Goal: Task Accomplishment & Management: Manage account settings

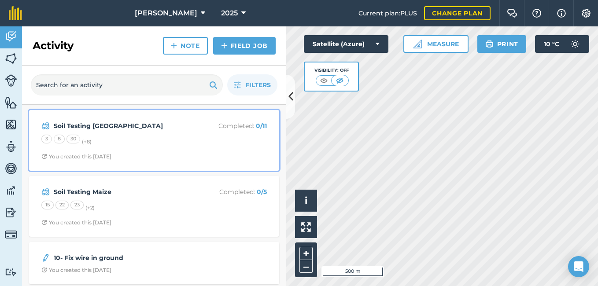
click at [104, 126] on strong "Soil Testing [GEOGRAPHIC_DATA]" at bounding box center [124, 126] width 140 height 10
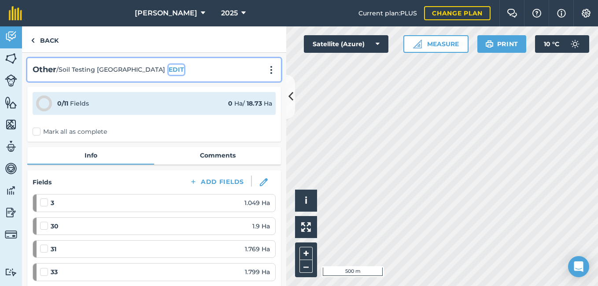
click at [169, 71] on button "EDIT" at bounding box center [176, 70] width 15 height 10
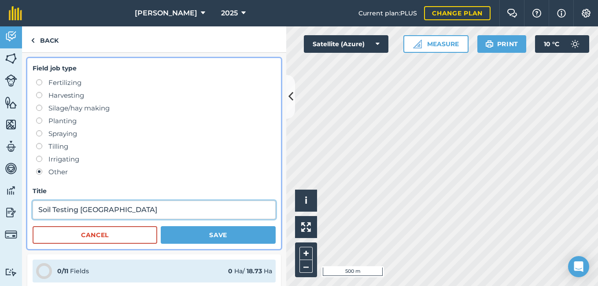
click at [143, 207] on input "Soil Testing [GEOGRAPHIC_DATA]" at bounding box center [154, 210] width 243 height 18
type input "Soil Testing Chicory A"
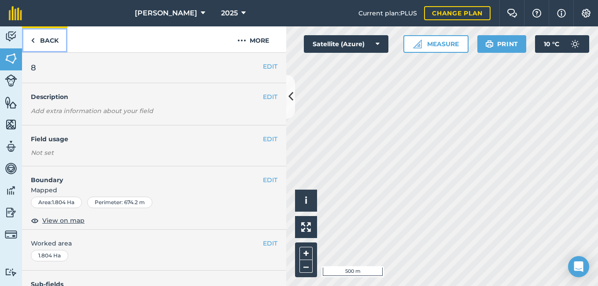
click at [53, 40] on link "Back" at bounding box center [44, 39] width 45 height 26
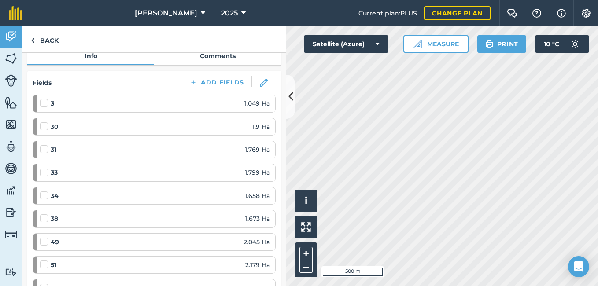
scroll to position [88, 0]
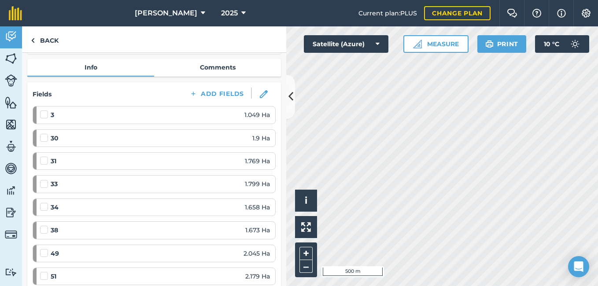
click at [41, 110] on label at bounding box center [45, 110] width 11 height 0
click at [41, 116] on input "checkbox" at bounding box center [43, 113] width 6 height 6
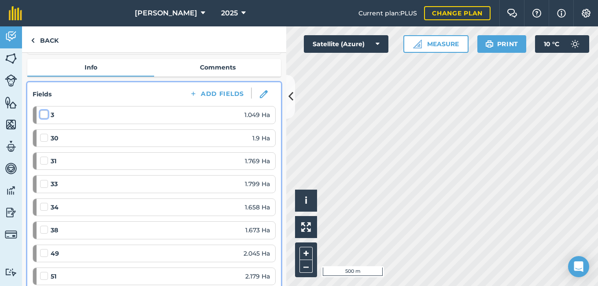
checkbox input "false"
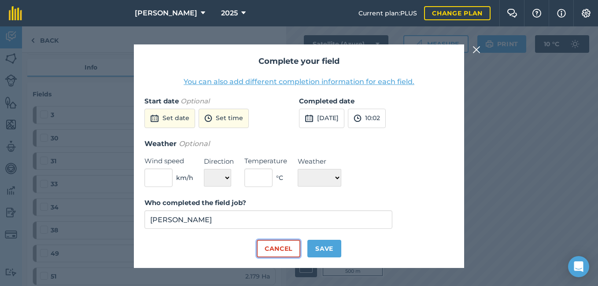
click at [290, 251] on button "Cancel" at bounding box center [279, 249] width 44 height 18
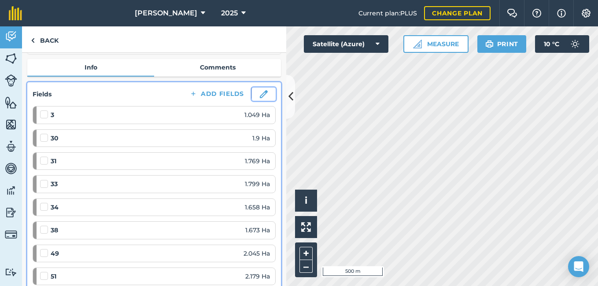
click at [260, 94] on img at bounding box center [264, 94] width 8 height 8
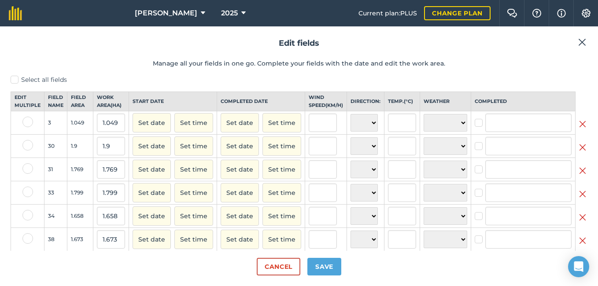
click at [579, 129] on img at bounding box center [582, 124] width 7 height 11
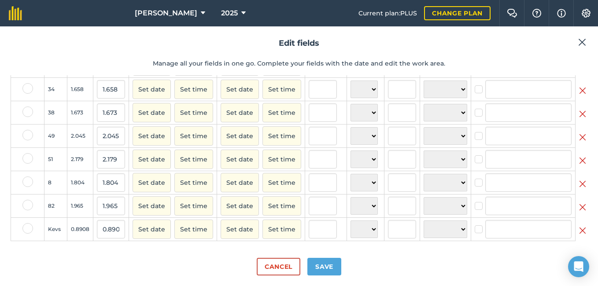
scroll to position [106, 0]
click at [579, 142] on img at bounding box center [582, 136] width 7 height 11
click at [579, 155] on img at bounding box center [582, 160] width 7 height 11
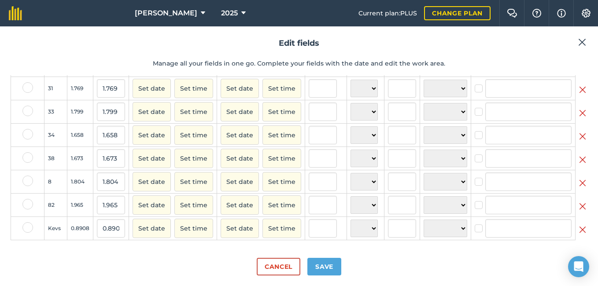
click at [579, 178] on img at bounding box center [582, 183] width 7 height 11
click at [579, 201] on img at bounding box center [582, 206] width 7 height 11
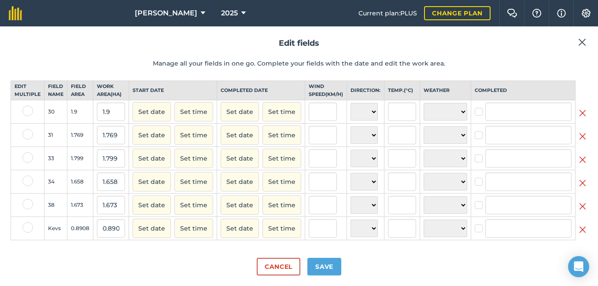
scroll to position [26, 0]
click at [327, 269] on button "Save" at bounding box center [324, 267] width 34 height 18
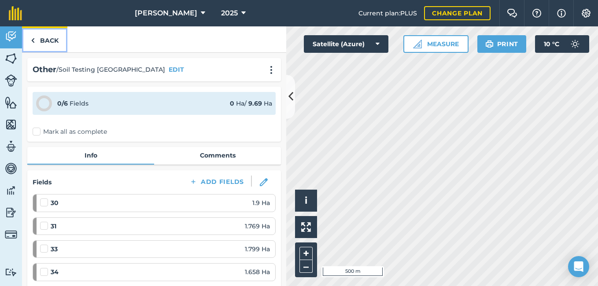
click at [37, 41] on link "Back" at bounding box center [44, 39] width 45 height 26
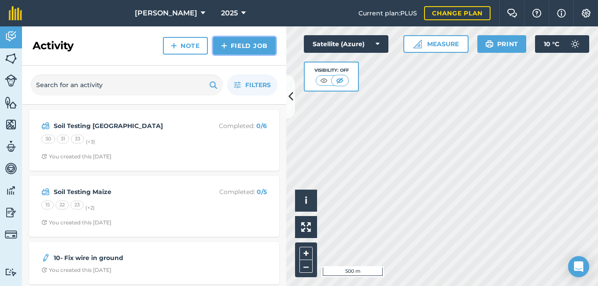
click at [230, 47] on link "Field Job" at bounding box center [244, 46] width 63 height 18
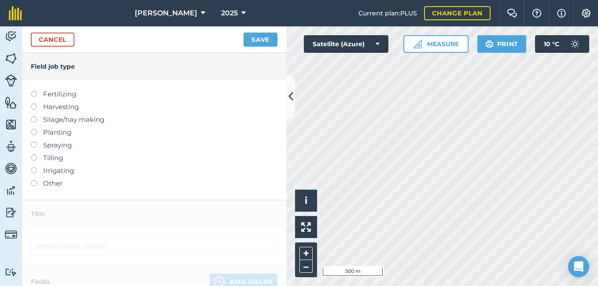
click at [33, 180] on label at bounding box center [37, 180] width 12 height 0
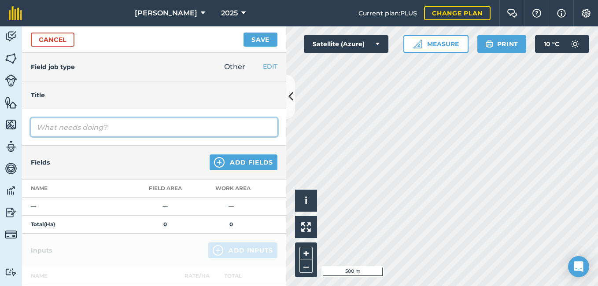
click at [75, 128] on input "text" at bounding box center [154, 127] width 247 height 18
type input "Chicory Soil Testing B"
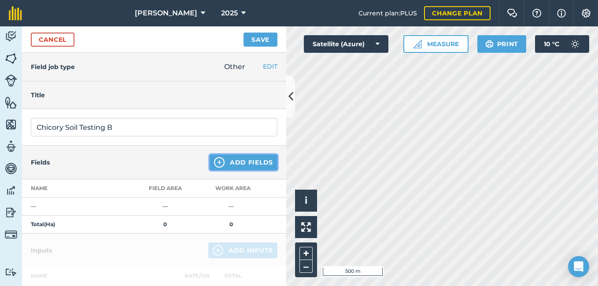
click at [218, 165] on img at bounding box center [219, 162] width 11 height 11
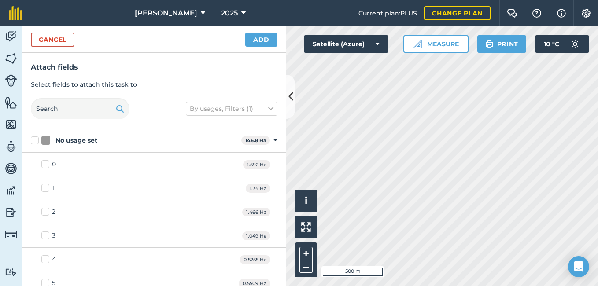
checkbox input "true"
drag, startPoint x: 279, startPoint y: 146, endPoint x: 286, endPoint y: 200, distance: 54.6
click at [286, 200] on div "No usage set 146.8 Ha Toggle showing No usage set fields 0 1.592 Ha 1 1.34 Ha 2…" at bounding box center [154, 208] width 264 height 158
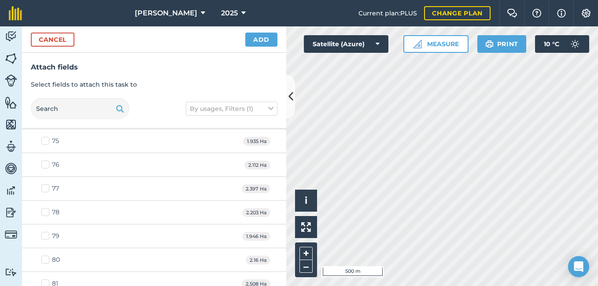
scroll to position [1960, 0]
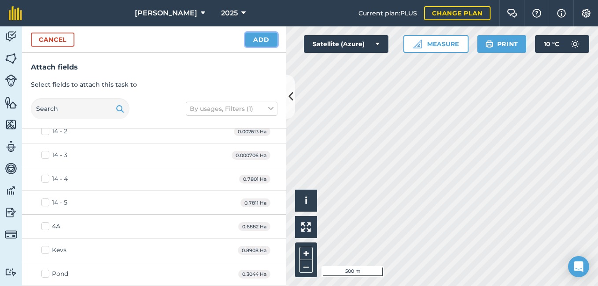
click at [270, 43] on button "Add" at bounding box center [261, 40] width 32 height 14
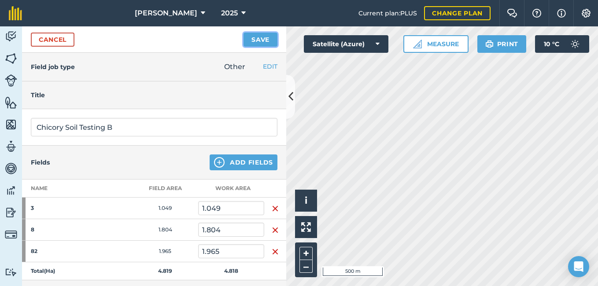
click at [257, 40] on button "Save" at bounding box center [261, 40] width 34 height 14
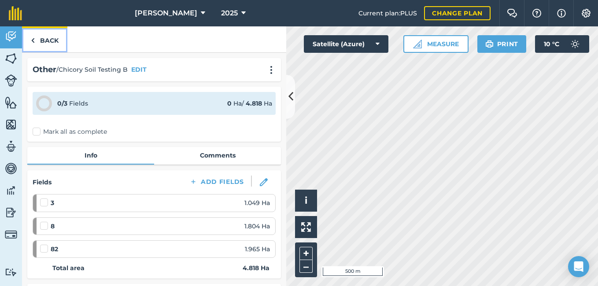
click at [43, 39] on link "Back" at bounding box center [44, 39] width 45 height 26
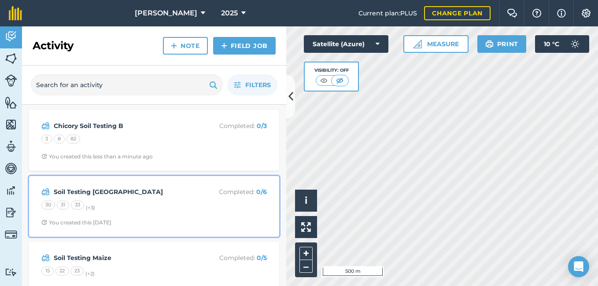
click at [96, 194] on strong "Soil Testing [GEOGRAPHIC_DATA]" at bounding box center [124, 192] width 140 height 10
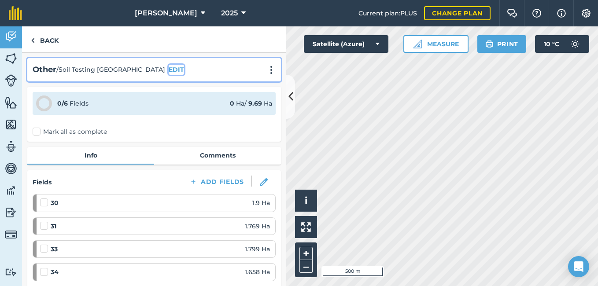
click at [169, 70] on button "EDIT" at bounding box center [176, 70] width 15 height 10
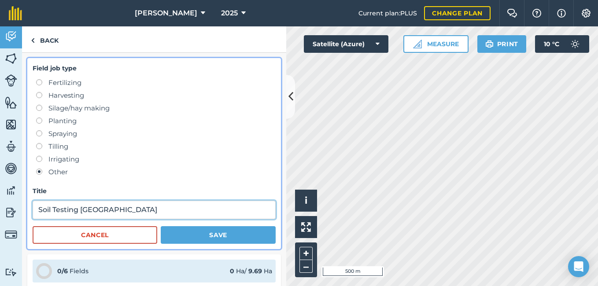
click at [137, 209] on input "Soil Testing [GEOGRAPHIC_DATA]" at bounding box center [154, 210] width 243 height 18
type input "Soil Testing Chicory A"
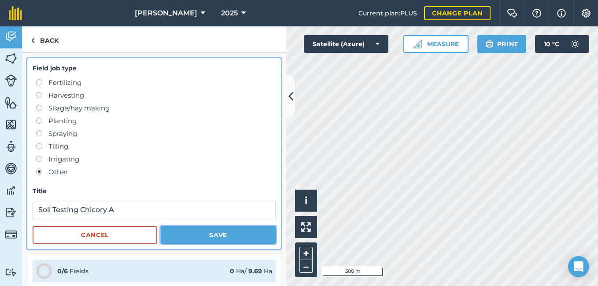
click at [212, 240] on button "Save" at bounding box center [218, 235] width 115 height 18
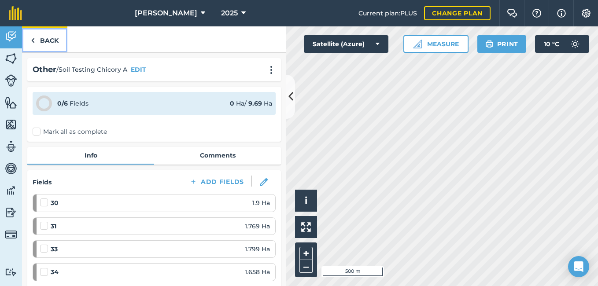
click at [46, 36] on link "Back" at bounding box center [44, 39] width 45 height 26
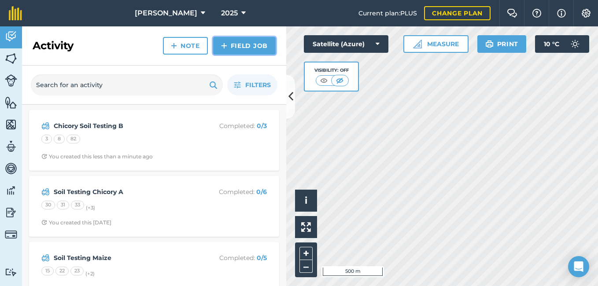
click at [237, 42] on link "Field Job" at bounding box center [244, 46] width 63 height 18
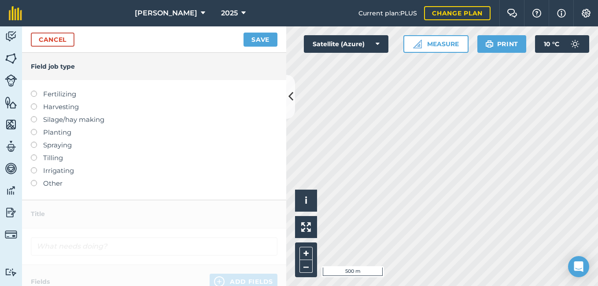
click at [34, 180] on label at bounding box center [37, 180] width 12 height 0
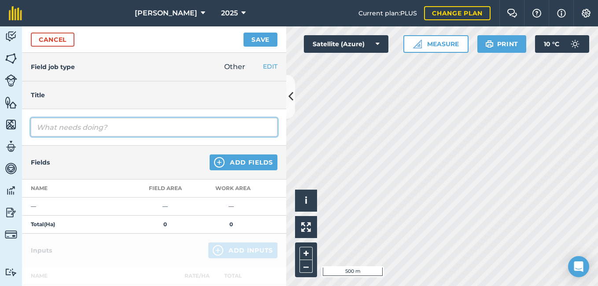
click at [78, 126] on input "text" at bounding box center [154, 127] width 247 height 18
type input "Chicory Soil Testing C"
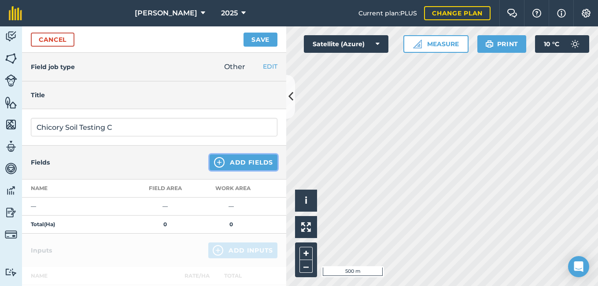
click at [214, 162] on img at bounding box center [219, 162] width 11 height 11
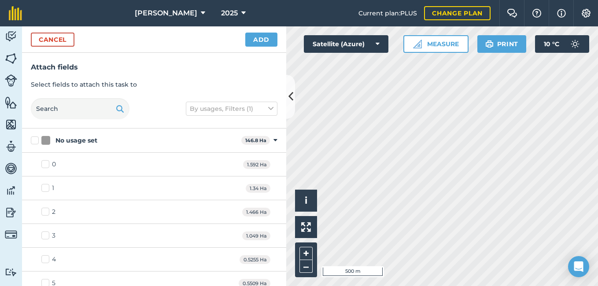
checkbox input "true"
checkbox input "false"
checkbox input "true"
click at [269, 33] on button "Add" at bounding box center [261, 40] width 32 height 14
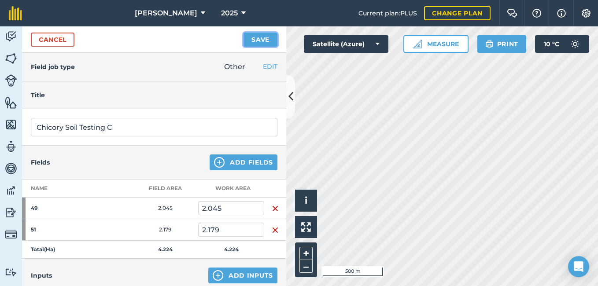
click at [256, 46] on button "Save" at bounding box center [261, 40] width 34 height 14
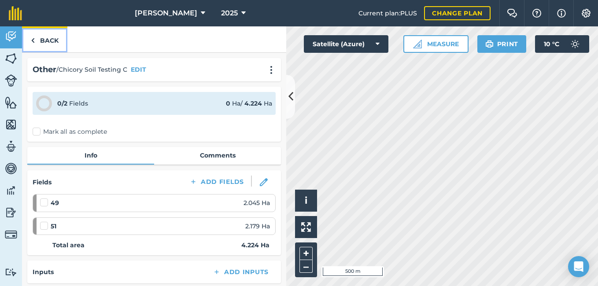
click at [60, 40] on link "Back" at bounding box center [44, 39] width 45 height 26
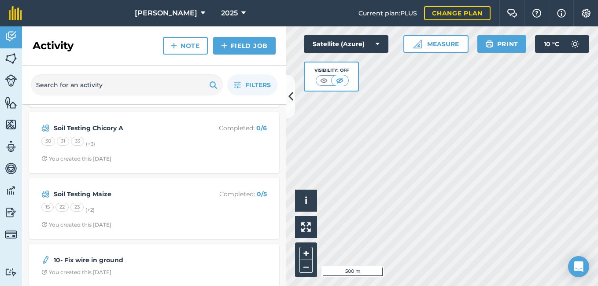
scroll to position [132, 0]
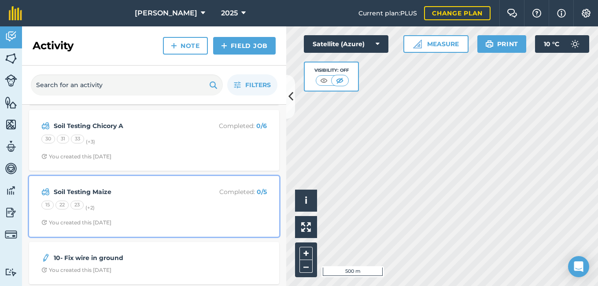
click at [104, 193] on strong "Soil Testing Maize" at bounding box center [124, 192] width 140 height 10
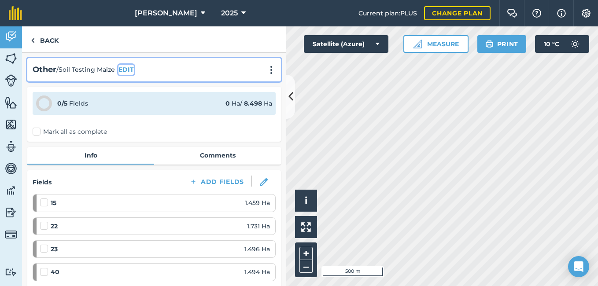
click at [122, 68] on button "EDIT" at bounding box center [125, 70] width 15 height 10
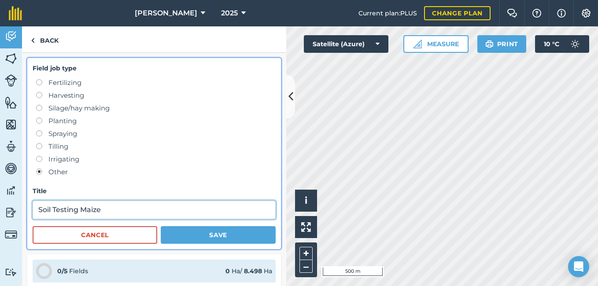
click at [112, 209] on input "Soil Testing Maize" at bounding box center [154, 210] width 243 height 18
click at [39, 212] on input "Soil Testing Maize" at bounding box center [154, 210] width 243 height 18
click at [127, 202] on input "KB Soil Testing Maize" at bounding box center [154, 210] width 243 height 18
type input "KB Soil Testing Maize - A"
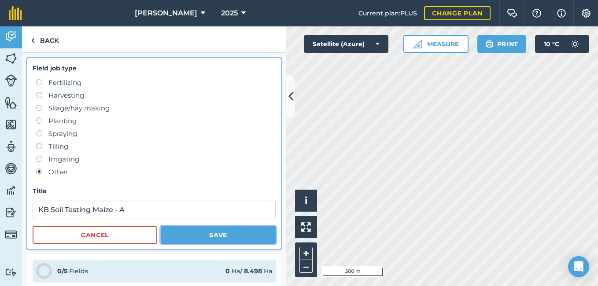
click at [228, 234] on button "Save" at bounding box center [218, 235] width 115 height 18
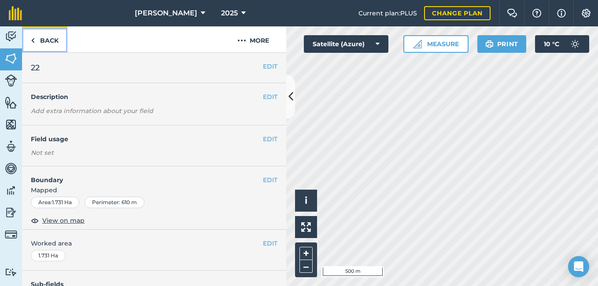
click at [47, 41] on link "Back" at bounding box center [44, 39] width 45 height 26
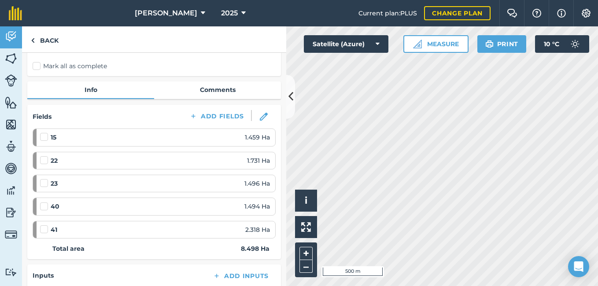
scroll to position [77, 0]
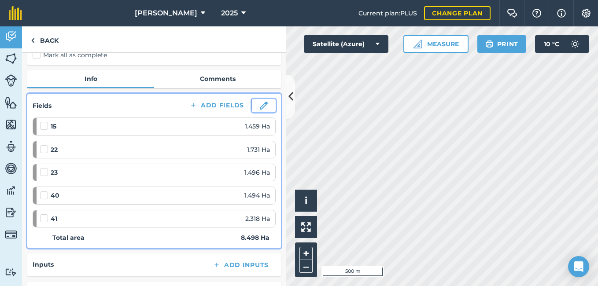
click at [260, 107] on img at bounding box center [264, 106] width 8 height 8
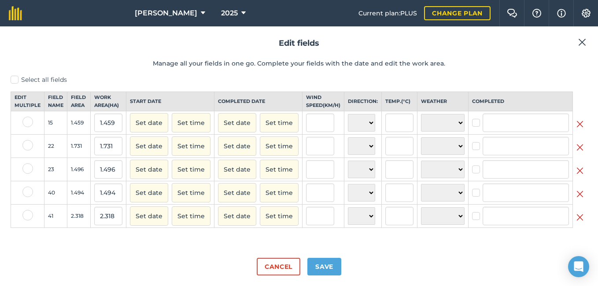
click at [579, 129] on img at bounding box center [580, 124] width 7 height 11
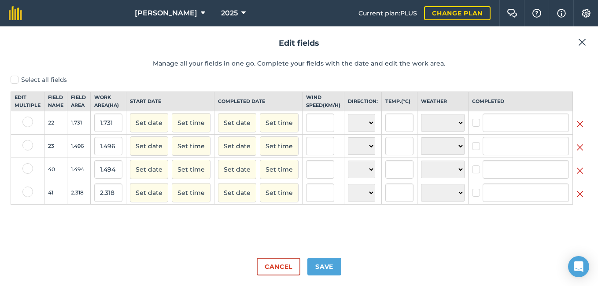
click at [579, 129] on img at bounding box center [580, 124] width 7 height 11
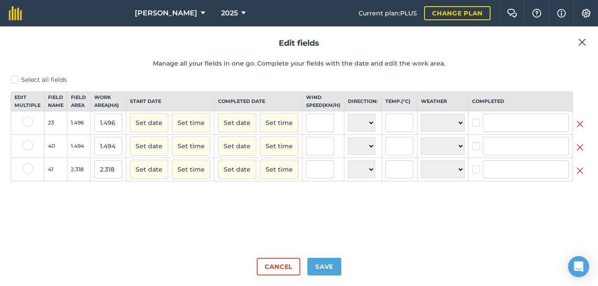
click at [580, 129] on img at bounding box center [580, 124] width 7 height 11
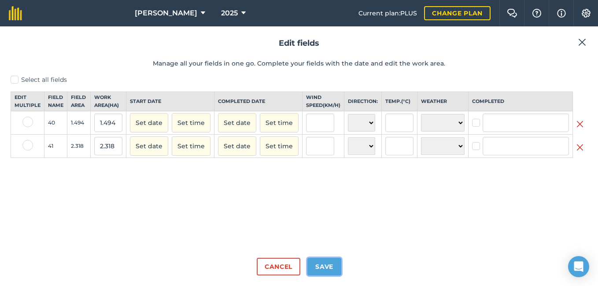
click at [331, 264] on button "Save" at bounding box center [324, 267] width 34 height 18
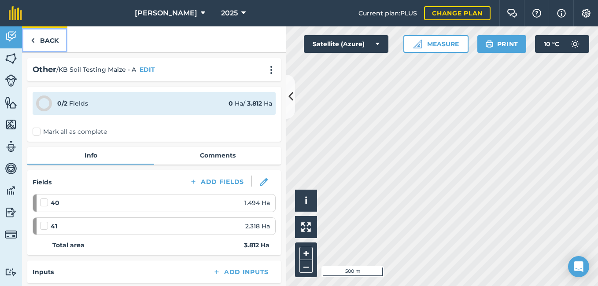
click at [50, 40] on link "Back" at bounding box center [44, 39] width 45 height 26
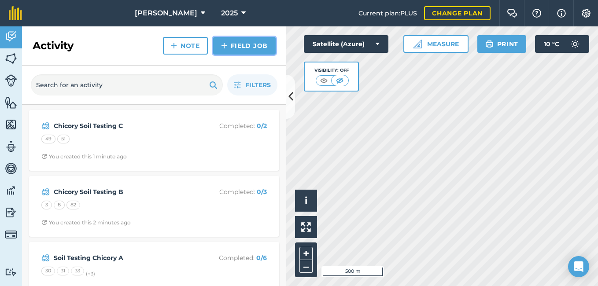
click at [244, 41] on link "Field Job" at bounding box center [244, 46] width 63 height 18
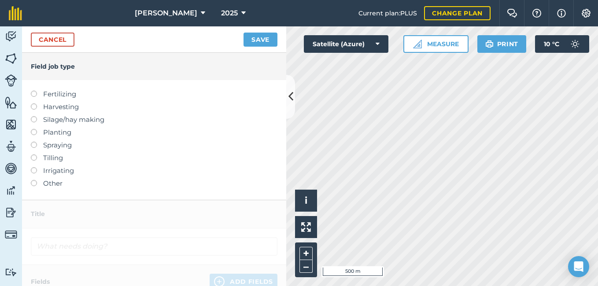
click at [37, 184] on label "Other" at bounding box center [154, 183] width 247 height 11
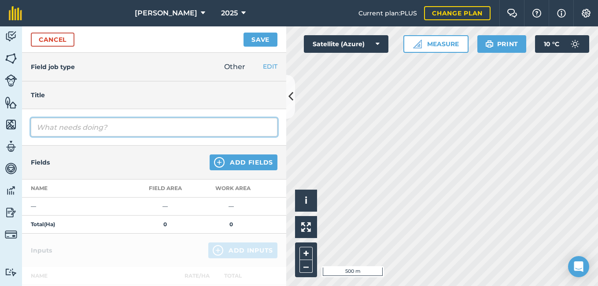
click at [65, 134] on input "text" at bounding box center [154, 127] width 247 height 18
type input "KB Maize Soil Testing B"
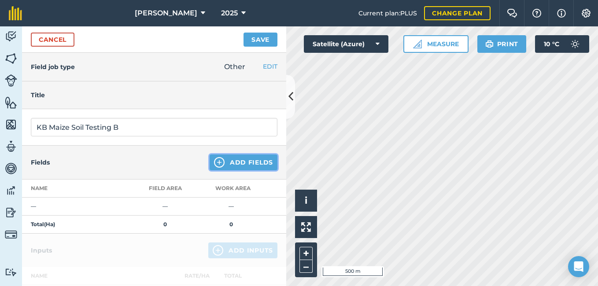
click at [214, 160] on img at bounding box center [219, 162] width 11 height 11
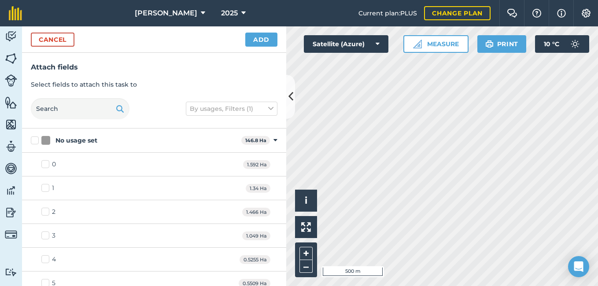
checkbox input "true"
click at [263, 35] on button "Add" at bounding box center [261, 40] width 32 height 14
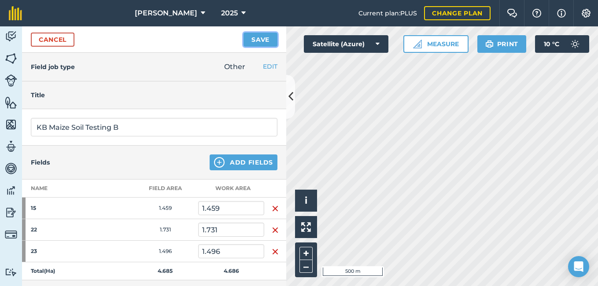
click at [259, 37] on button "Save" at bounding box center [261, 40] width 34 height 14
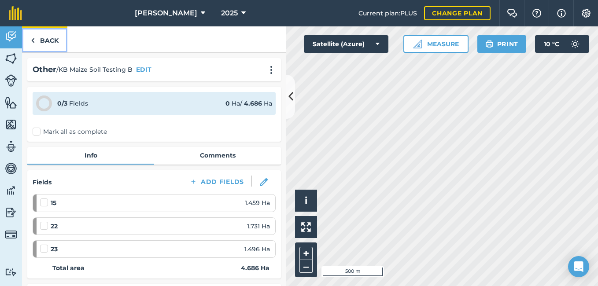
click at [54, 34] on link "Back" at bounding box center [44, 39] width 45 height 26
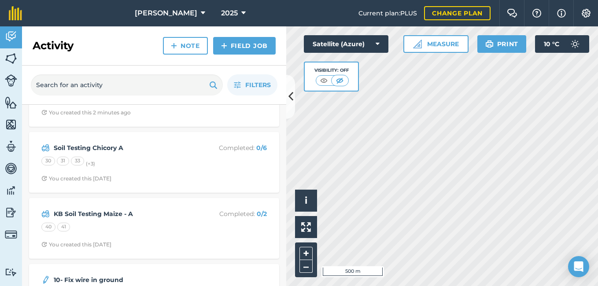
scroll to position [132, 0]
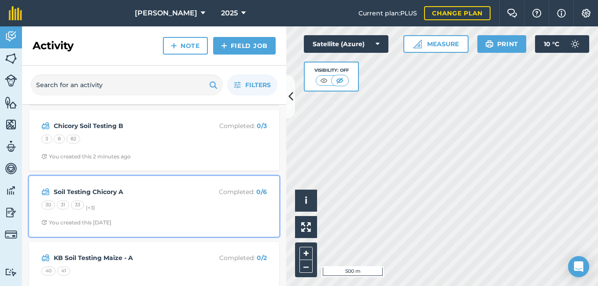
click at [99, 192] on strong "Soil Testing Chicory A" at bounding box center [124, 192] width 140 height 10
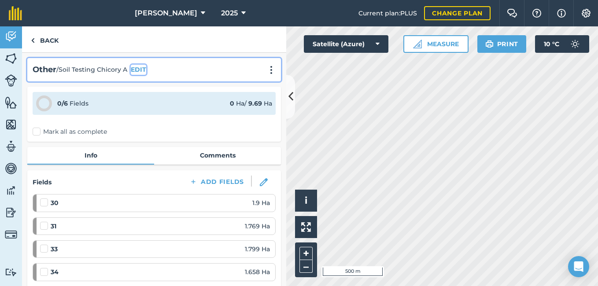
click at [144, 67] on button "EDIT" at bounding box center [138, 70] width 15 height 10
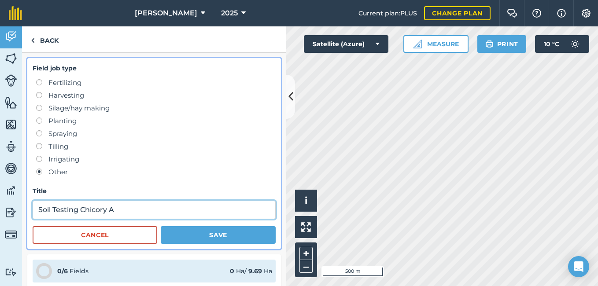
click at [38, 212] on input "Soil Testing Chicory A" at bounding box center [154, 210] width 243 height 18
type input "KB Soil Testing Chicory A"
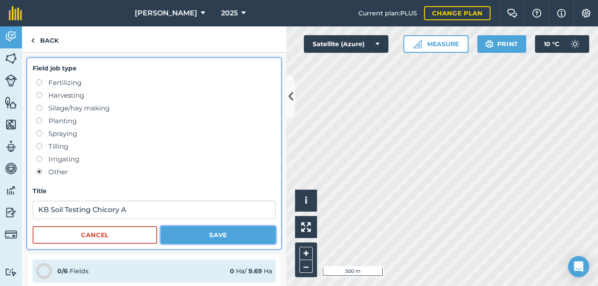
click at [190, 230] on button "Save" at bounding box center [218, 235] width 115 height 18
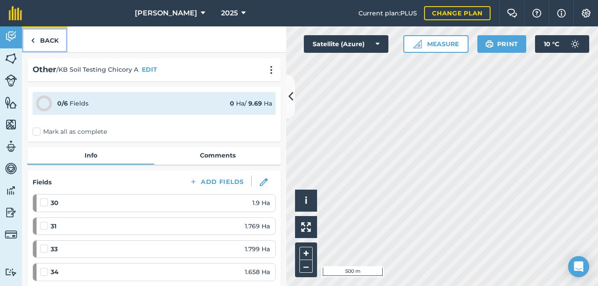
click at [43, 39] on link "Back" at bounding box center [44, 39] width 45 height 26
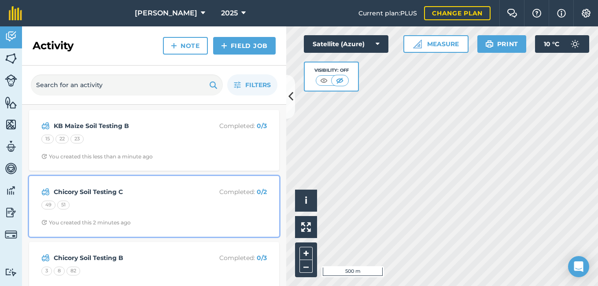
click at [58, 188] on strong "Chicory Soil Testing C" at bounding box center [124, 192] width 140 height 10
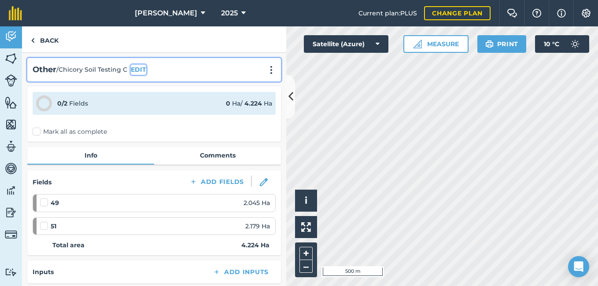
click at [133, 69] on button "EDIT" at bounding box center [138, 70] width 15 height 10
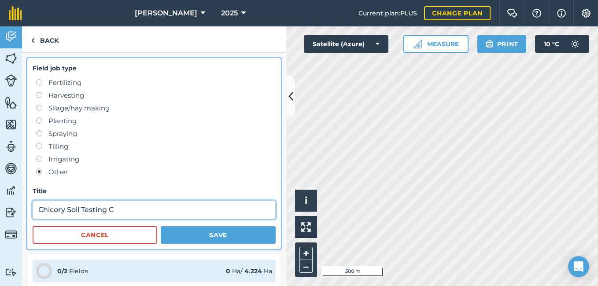
click at [39, 211] on input "Chicory Soil Testing C" at bounding box center [154, 210] width 243 height 18
type input "KB Chicory Soil Testing C"
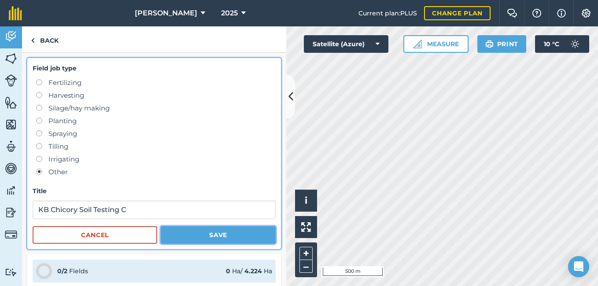
click at [199, 236] on button "Save" at bounding box center [218, 235] width 115 height 18
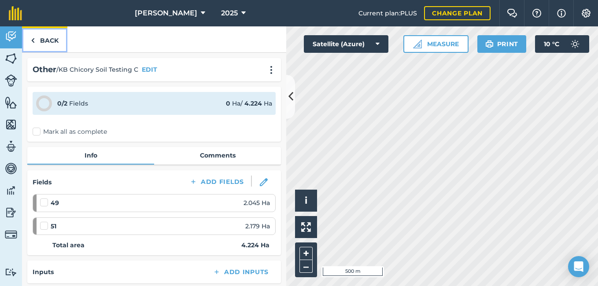
click at [47, 41] on link "Back" at bounding box center [44, 39] width 45 height 26
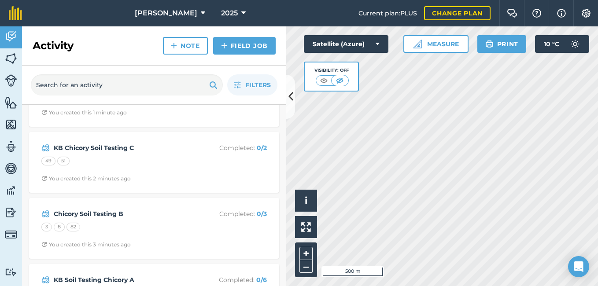
scroll to position [88, 0]
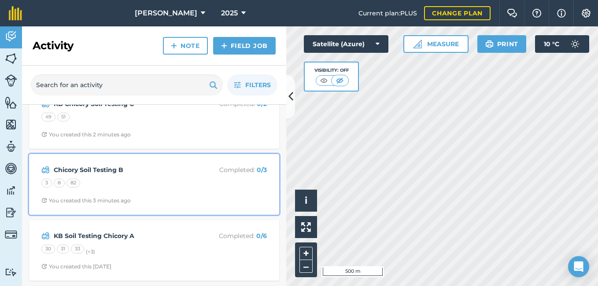
click at [115, 172] on strong "Chicory Soil Testing B" at bounding box center [124, 170] width 140 height 10
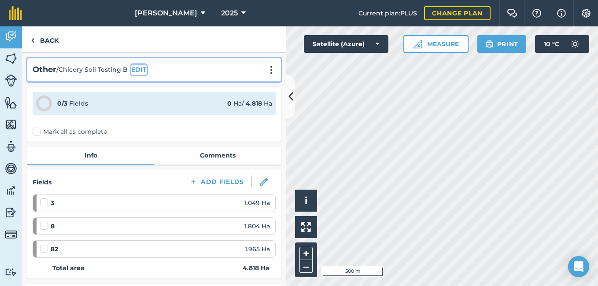
click at [134, 69] on button "EDIT" at bounding box center [138, 70] width 15 height 10
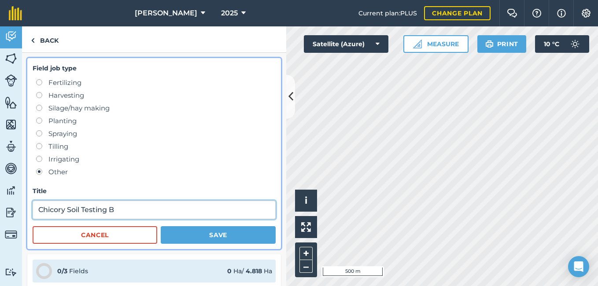
click at [41, 211] on input "Chicory Soil Testing B" at bounding box center [154, 210] width 243 height 18
type input "KB Chicory Soil Testing B"
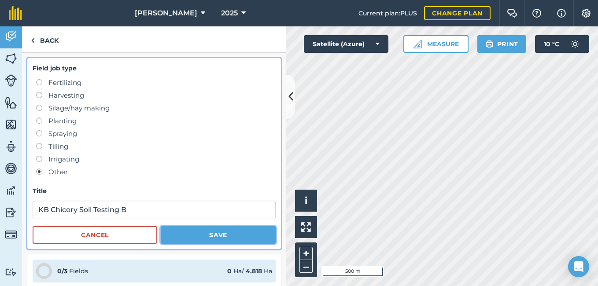
click at [230, 237] on button "Save" at bounding box center [218, 235] width 115 height 18
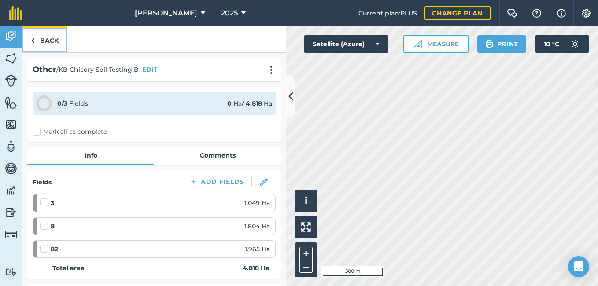
click at [50, 43] on link "Back" at bounding box center [44, 39] width 45 height 26
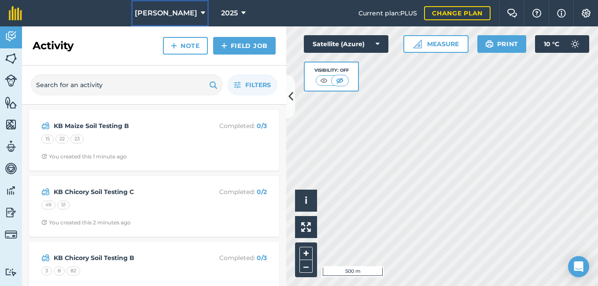
click at [173, 11] on span "[PERSON_NAME]" at bounding box center [166, 13] width 63 height 11
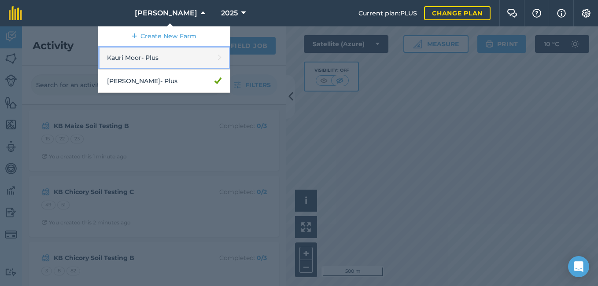
click at [167, 60] on link "Kauri Moor - Plus" at bounding box center [164, 57] width 132 height 23
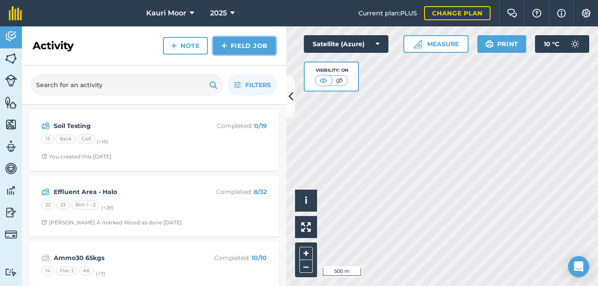
click at [232, 48] on link "Field Job" at bounding box center [244, 46] width 63 height 18
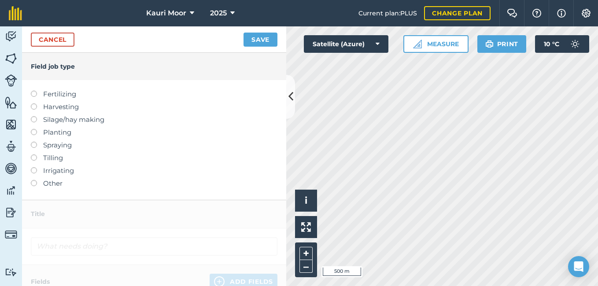
click at [34, 180] on label at bounding box center [37, 180] width 12 height 0
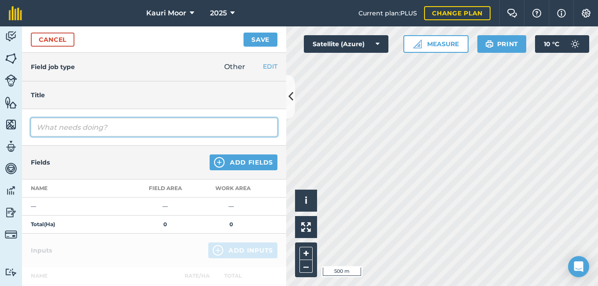
click at [71, 129] on input "text" at bounding box center [154, 127] width 247 height 18
type input "KM Maize Soil Test A"
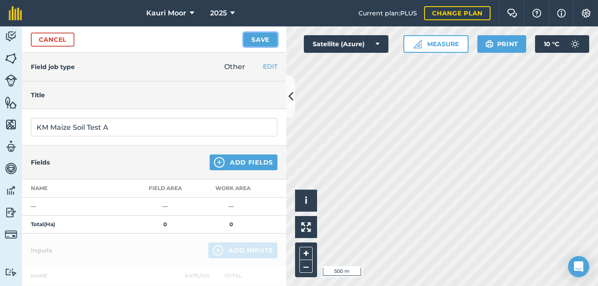
click at [254, 41] on button "Save" at bounding box center [261, 40] width 34 height 14
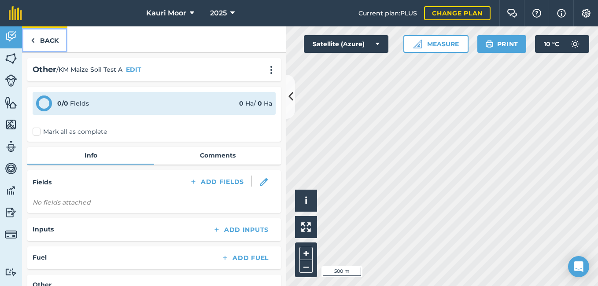
click at [46, 45] on link "Back" at bounding box center [44, 39] width 45 height 26
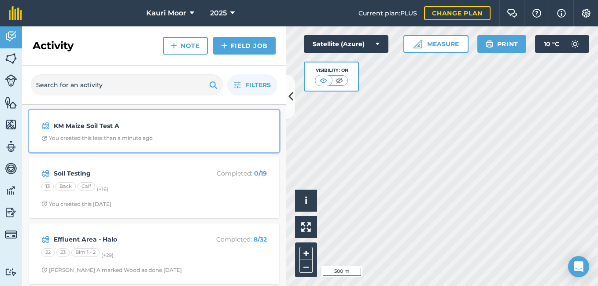
click at [95, 125] on strong "KM Maize Soil Test A" at bounding box center [124, 126] width 140 height 10
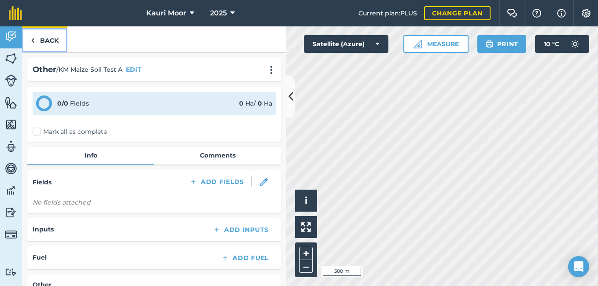
click at [40, 40] on link "Back" at bounding box center [44, 39] width 45 height 26
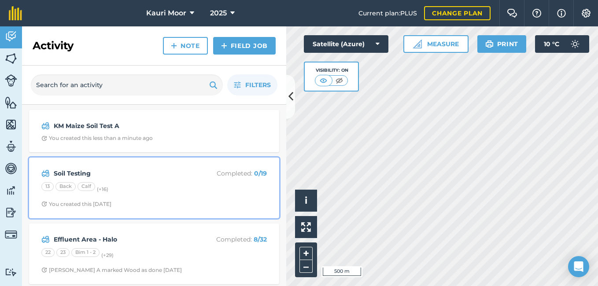
click at [82, 176] on strong "Soil Testing" at bounding box center [124, 174] width 140 height 10
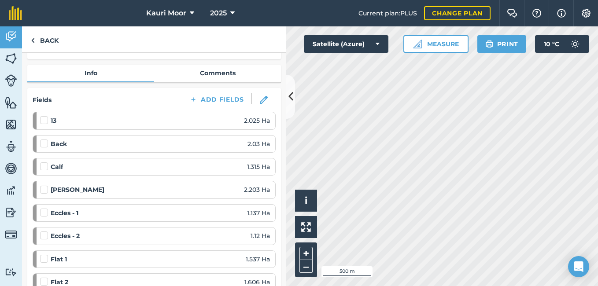
scroll to position [74, 0]
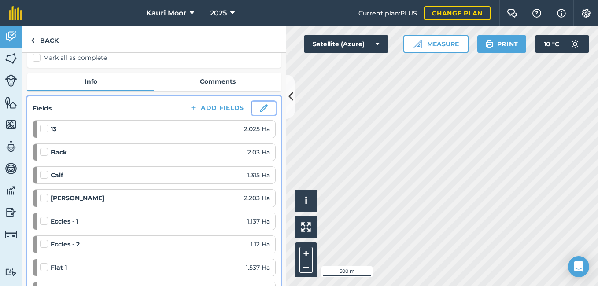
click at [260, 111] on img at bounding box center [264, 108] width 8 height 8
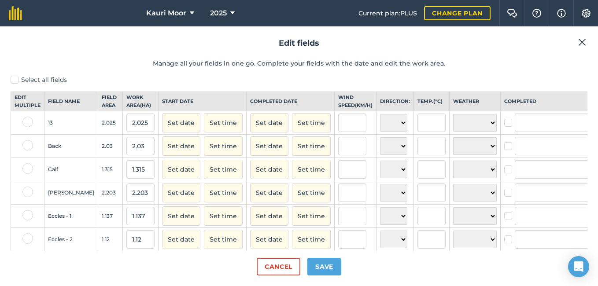
scroll to position [0, 15]
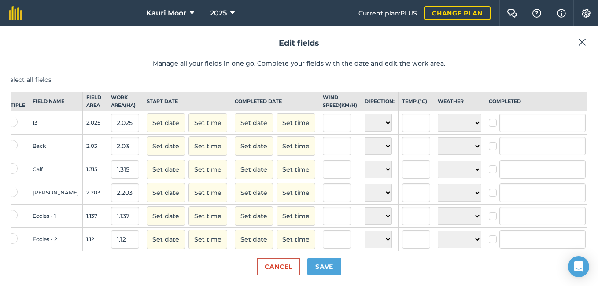
click at [593, 129] on img at bounding box center [596, 124] width 7 height 11
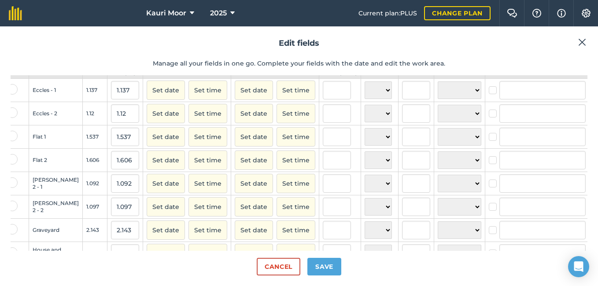
scroll to position [36, 15]
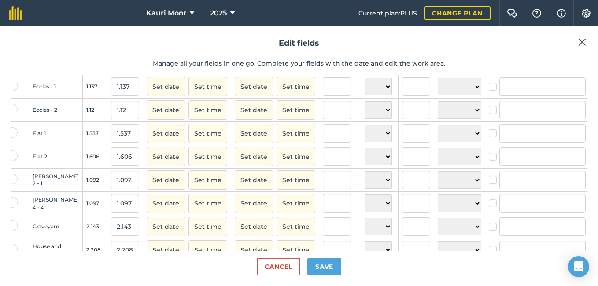
click at [593, 140] on img at bounding box center [596, 134] width 7 height 11
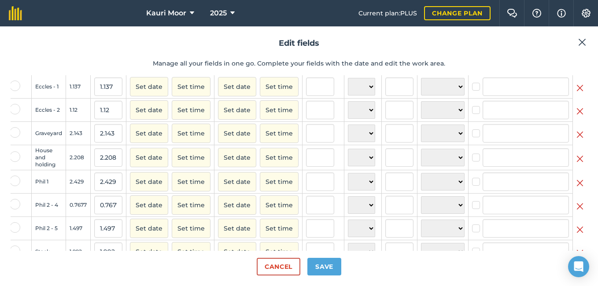
click at [577, 164] on img at bounding box center [580, 159] width 7 height 11
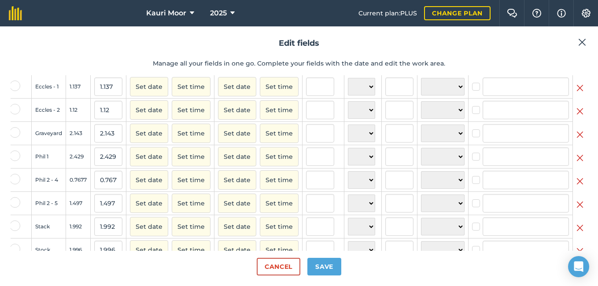
click at [577, 163] on img at bounding box center [580, 158] width 7 height 11
click at [577, 187] on img at bounding box center [580, 181] width 7 height 11
click at [577, 163] on img at bounding box center [580, 158] width 7 height 11
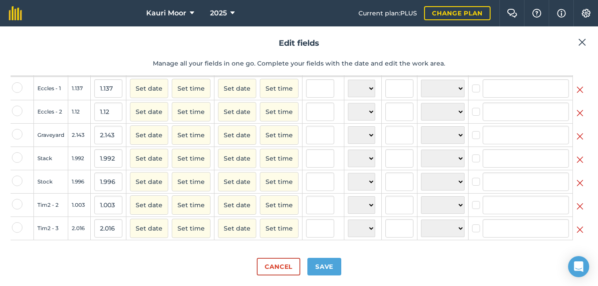
scroll to position [49, 13]
click at [577, 201] on img at bounding box center [580, 206] width 7 height 11
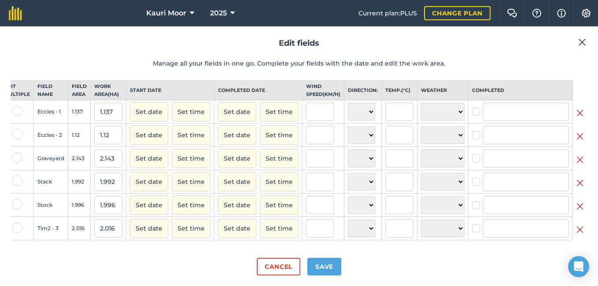
click at [577, 225] on img at bounding box center [580, 230] width 7 height 11
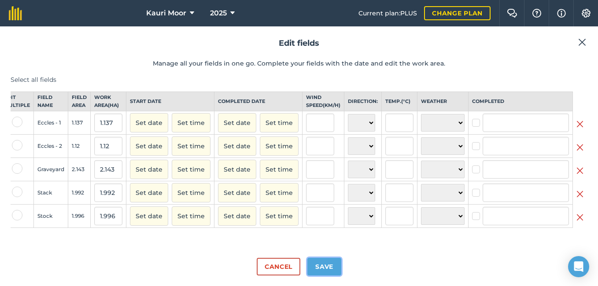
click at [322, 266] on button "Save" at bounding box center [324, 267] width 34 height 18
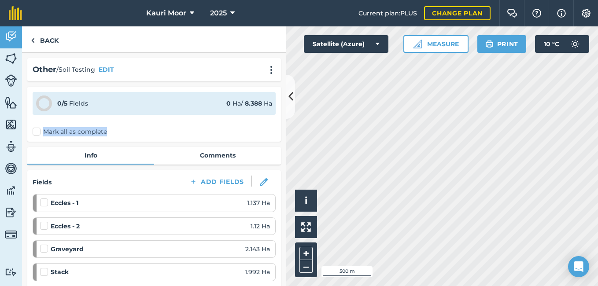
drag, startPoint x: 279, startPoint y: 135, endPoint x: 277, endPoint y: 95, distance: 40.6
click at [277, 95] on div "Other / Soil Testing EDIT 0 / 5 Fields 0 Ha / 8.388 [PERSON_NAME] all as comple…" at bounding box center [154, 169] width 264 height 233
click at [39, 37] on link "Back" at bounding box center [44, 39] width 45 height 26
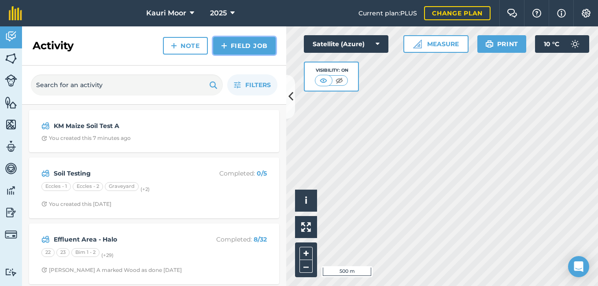
click at [230, 47] on link "Field Job" at bounding box center [244, 46] width 63 height 18
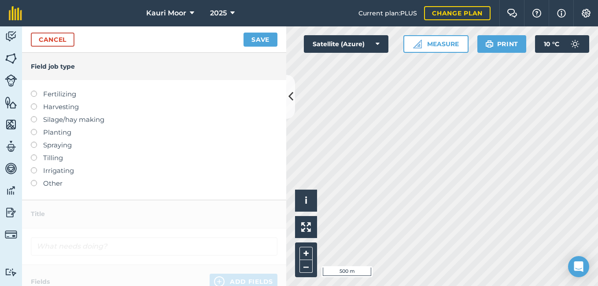
click at [36, 180] on label at bounding box center [37, 180] width 12 height 0
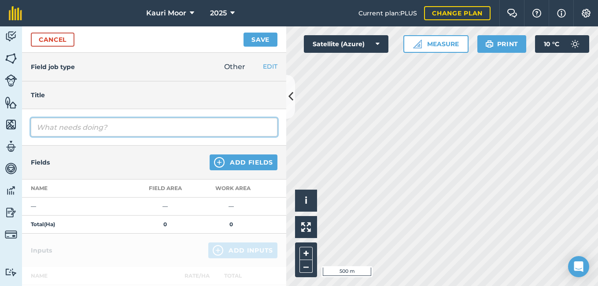
click at [103, 120] on input "text" at bounding box center [154, 127] width 247 height 18
type input "KM Maize Soil Testing B"
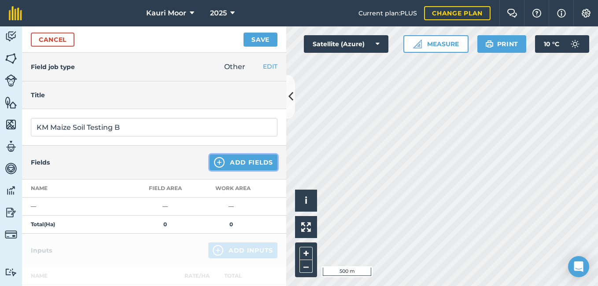
click at [214, 160] on img at bounding box center [219, 162] width 11 height 11
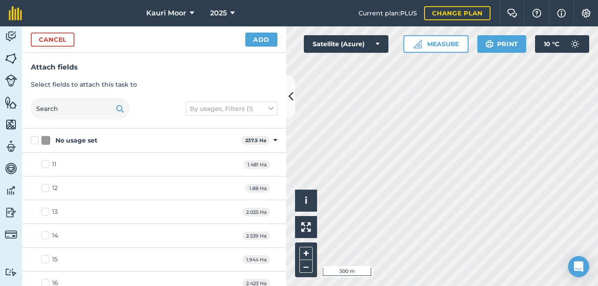
checkbox input "true"
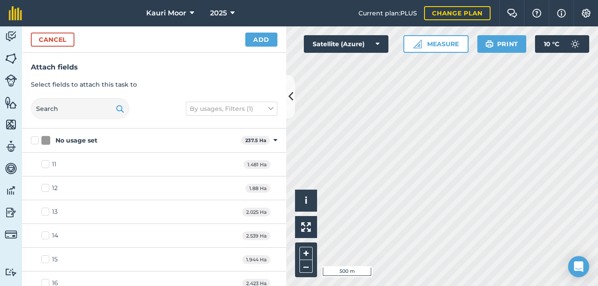
checkbox input "true"
click at [269, 35] on button "Add" at bounding box center [261, 40] width 32 height 14
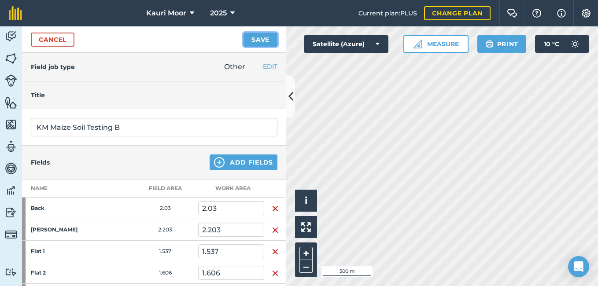
click at [264, 42] on button "Save" at bounding box center [261, 40] width 34 height 14
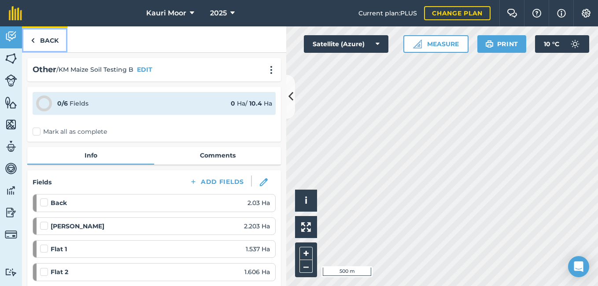
click at [54, 43] on link "Back" at bounding box center [44, 39] width 45 height 26
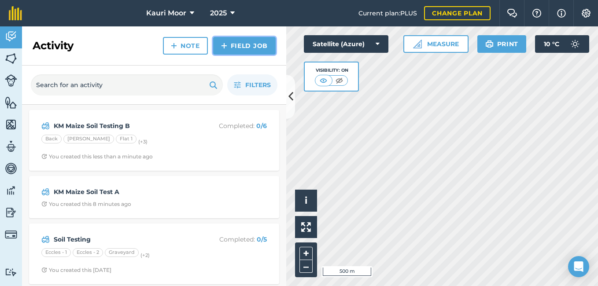
click at [233, 49] on link "Field Job" at bounding box center [244, 46] width 63 height 18
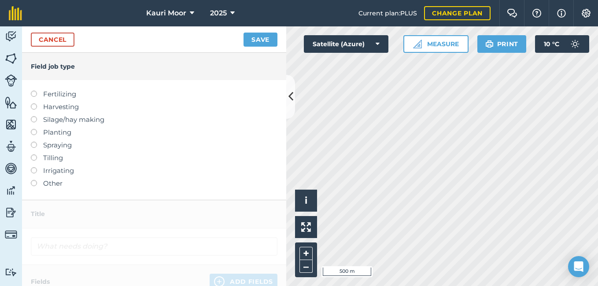
click at [31, 180] on label at bounding box center [37, 180] width 12 height 0
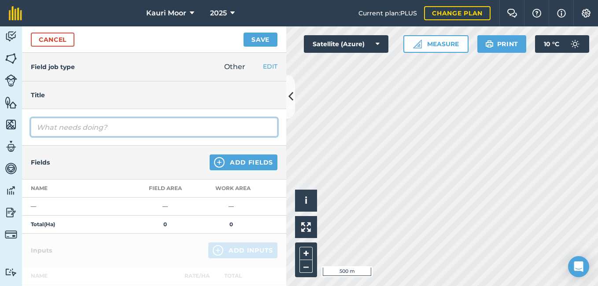
click at [73, 130] on input "text" at bounding box center [154, 127] width 247 height 18
type input "KM Maize Soil Testing C"
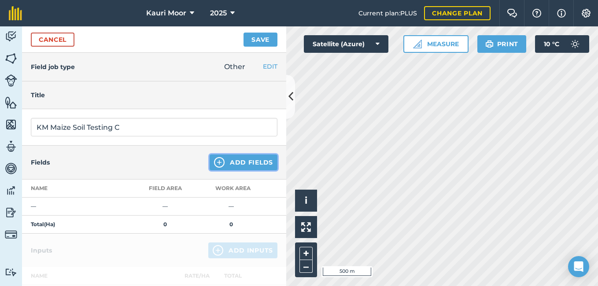
click at [221, 160] on button "Add Fields" at bounding box center [244, 163] width 68 height 16
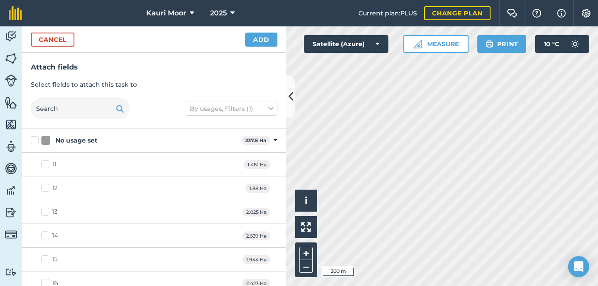
checkbox input "true"
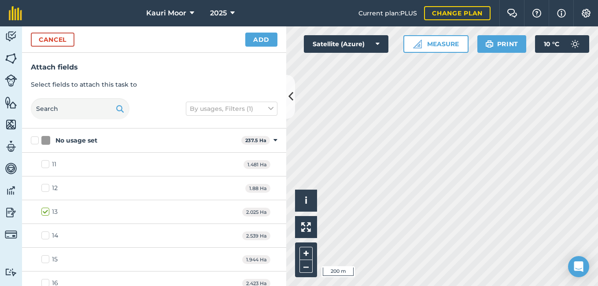
checkbox input "true"
click at [263, 44] on button "Add" at bounding box center [261, 40] width 32 height 14
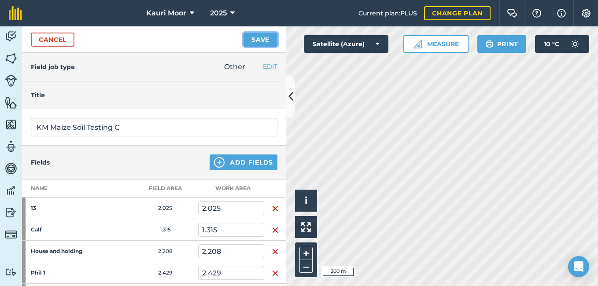
click at [258, 41] on button "Save" at bounding box center [261, 40] width 34 height 14
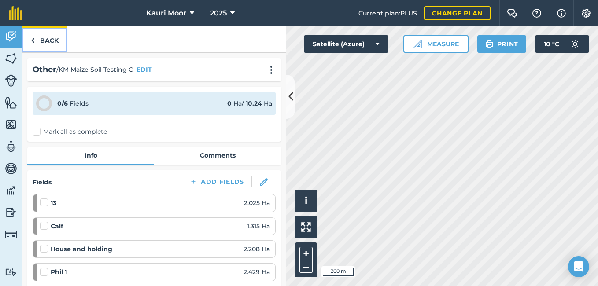
click at [44, 37] on link "Back" at bounding box center [44, 39] width 45 height 26
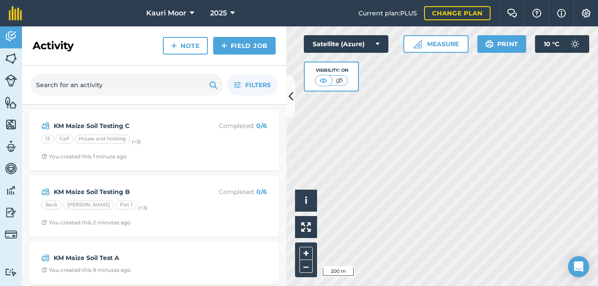
scroll to position [44, 0]
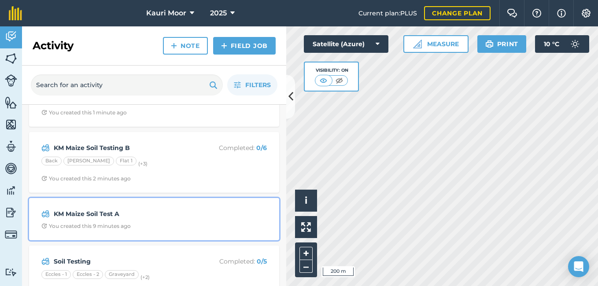
click at [216, 220] on div "KM Maize Soil Test A You created this 9 minutes ago" at bounding box center [154, 219] width 240 height 32
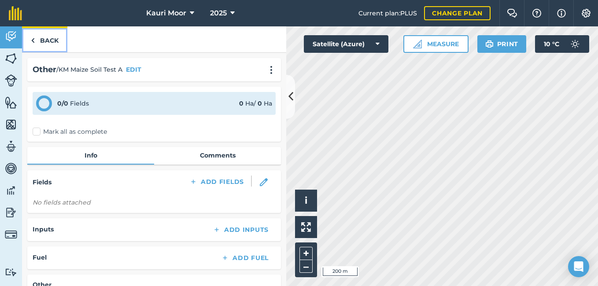
click at [54, 42] on link "Back" at bounding box center [44, 39] width 45 height 26
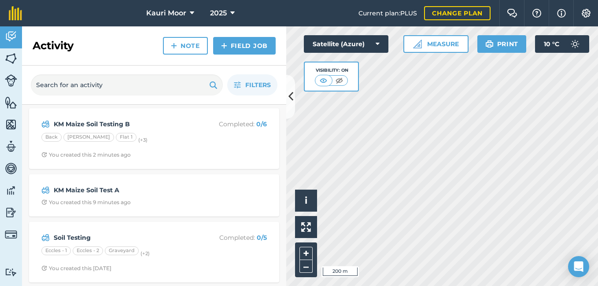
scroll to position [88, 0]
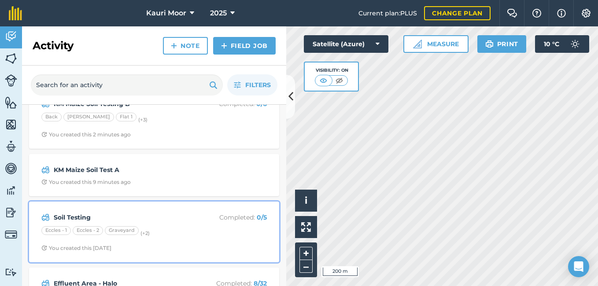
click at [69, 217] on strong "Soil Testing" at bounding box center [124, 218] width 140 height 10
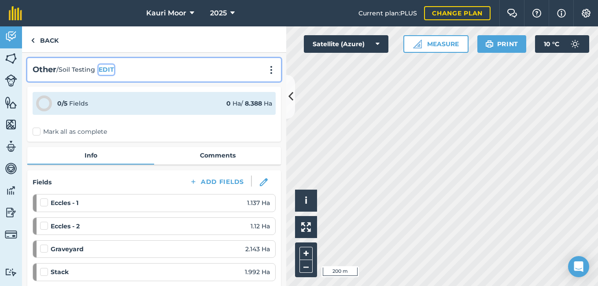
click at [107, 72] on button "EDIT" at bounding box center [106, 70] width 15 height 10
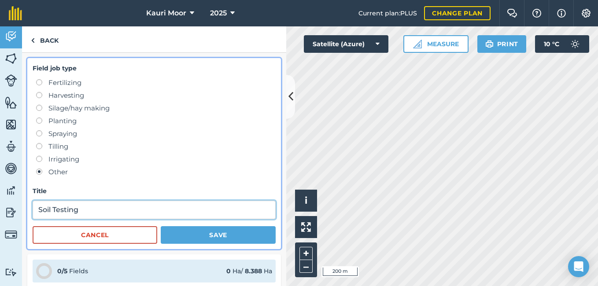
drag, startPoint x: 37, startPoint y: 209, endPoint x: 40, endPoint y: 206, distance: 4.7
click at [37, 208] on input "Soil Testing" at bounding box center [154, 210] width 243 height 18
click at [146, 213] on input "KM Maize Soil Testing" at bounding box center [154, 210] width 243 height 18
type input "KM Maize Soil Testing D"
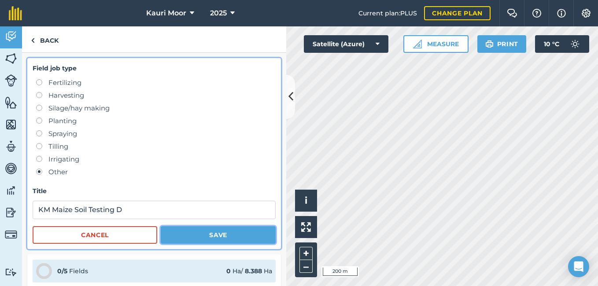
click at [192, 231] on button "Save" at bounding box center [218, 235] width 115 height 18
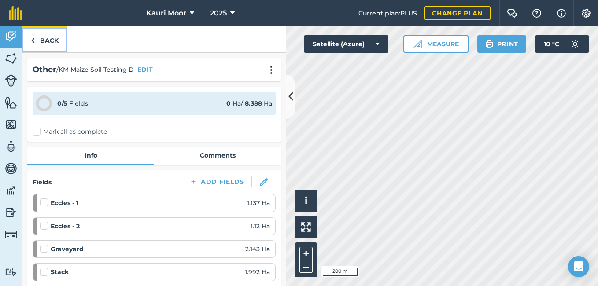
click at [54, 37] on link "Back" at bounding box center [44, 39] width 45 height 26
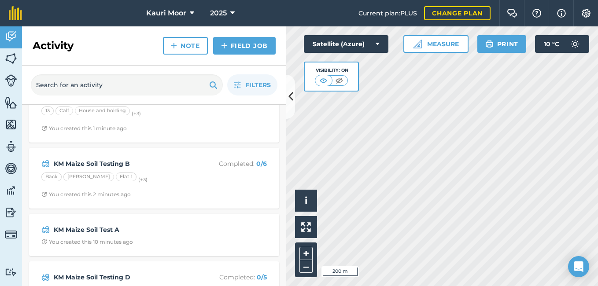
scroll to position [44, 0]
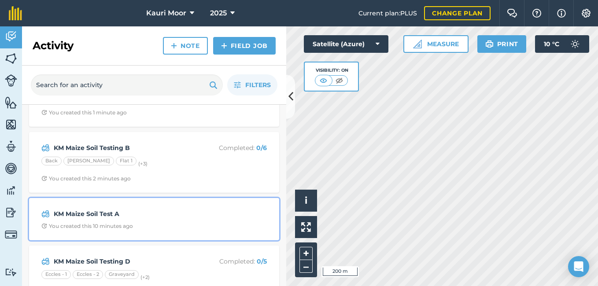
click at [104, 212] on strong "KM Maize Soil Test A" at bounding box center [124, 214] width 140 height 10
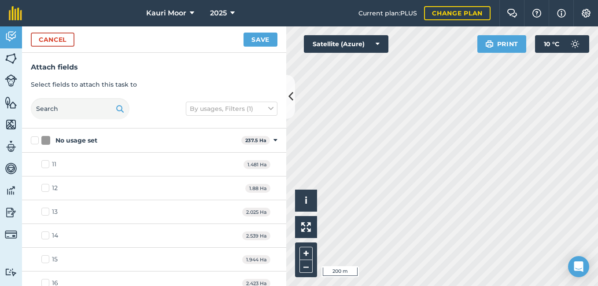
checkbox input "true"
checkbox input "false"
click at [272, 41] on button "Save" at bounding box center [261, 40] width 34 height 14
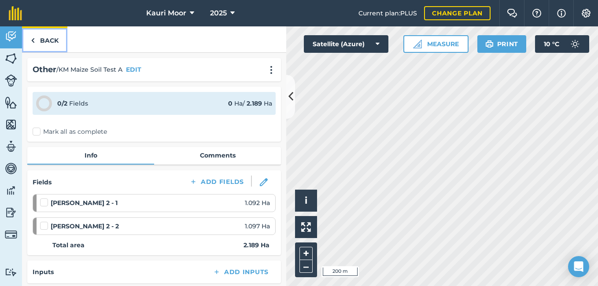
click at [41, 35] on link "Back" at bounding box center [44, 39] width 45 height 26
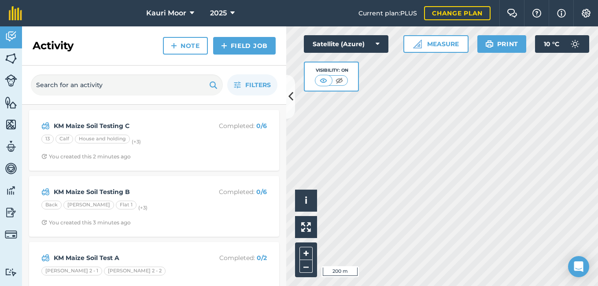
scroll to position [44, 0]
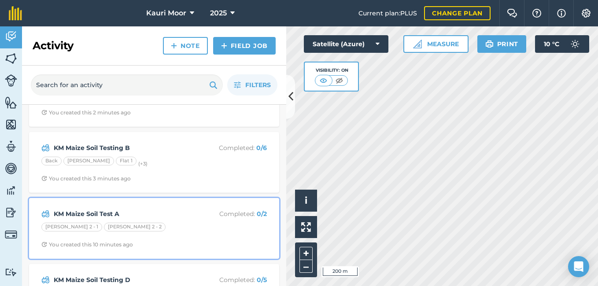
click at [107, 213] on strong "KM Maize Soil Test A" at bounding box center [124, 214] width 140 height 10
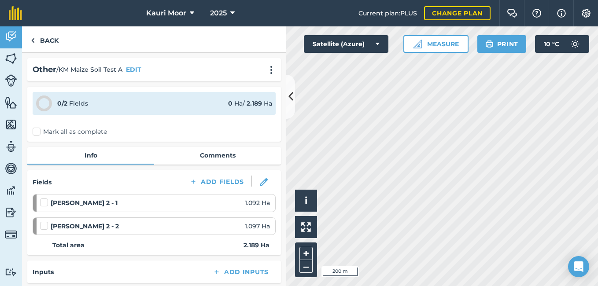
click at [107, 213] on ol "[PERSON_NAME] 2 - 1 1.092 [PERSON_NAME] 2 - 2 1.097 Ha" at bounding box center [154, 214] width 243 height 41
click at [117, 69] on span "/ KM Maize Soil Test A" at bounding box center [89, 70] width 66 height 10
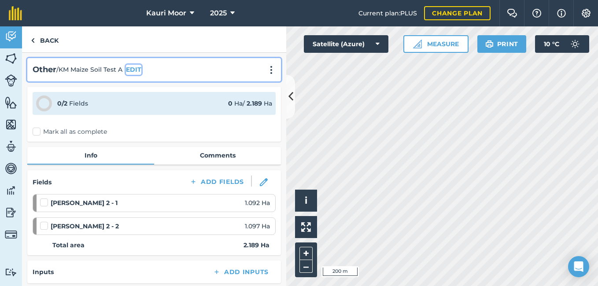
click at [133, 68] on button "EDIT" at bounding box center [133, 70] width 15 height 10
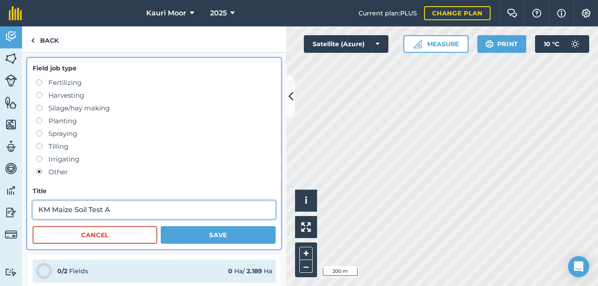
click at [102, 212] on input "KM Maize Soil Test A" at bounding box center [154, 210] width 243 height 18
type input "KM Maize Soil Testing A"
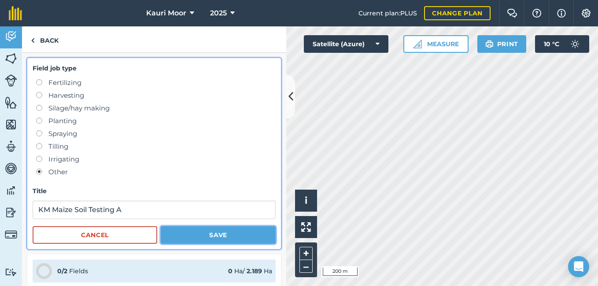
click at [189, 237] on button "Save" at bounding box center [218, 235] width 115 height 18
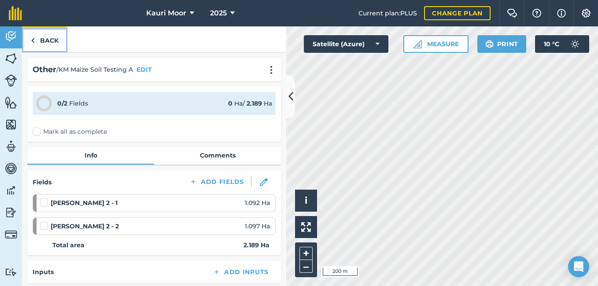
click at [46, 39] on link "Back" at bounding box center [44, 39] width 45 height 26
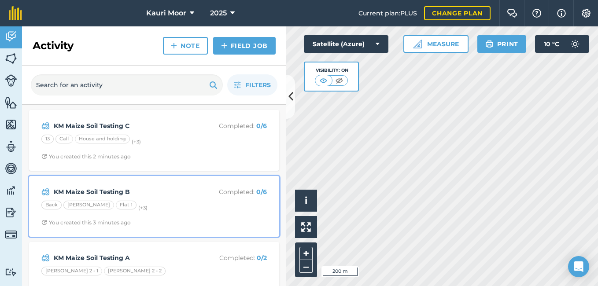
click at [107, 189] on strong "KM Maize Soil Testing B" at bounding box center [124, 192] width 140 height 10
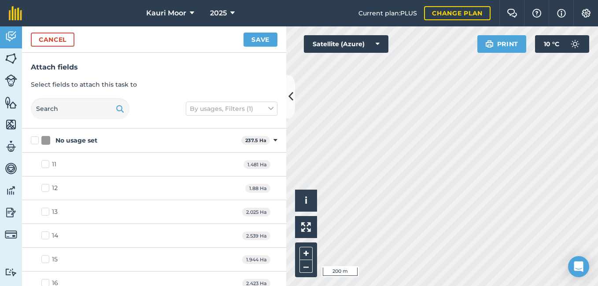
checkbox input "true"
click at [259, 43] on button "Save" at bounding box center [261, 40] width 34 height 14
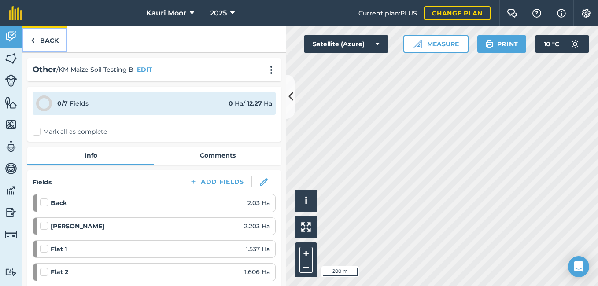
click at [44, 42] on link "Back" at bounding box center [44, 39] width 45 height 26
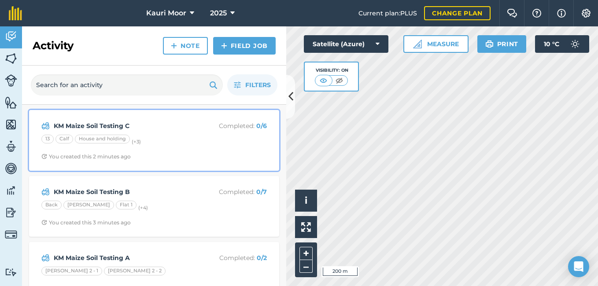
click at [122, 129] on strong "KM Maize Soil Testing C" at bounding box center [124, 126] width 140 height 10
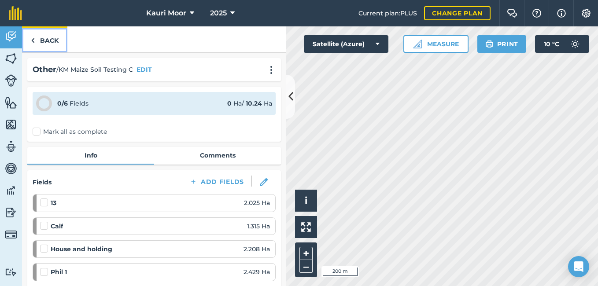
click at [37, 40] on link "Back" at bounding box center [44, 39] width 45 height 26
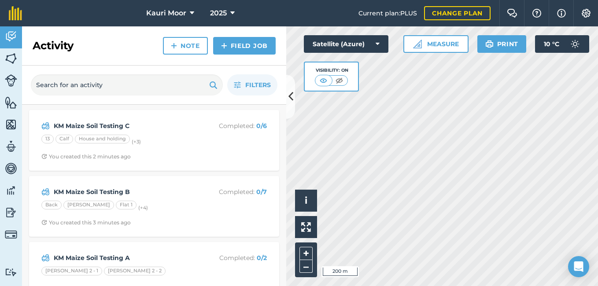
scroll to position [44, 0]
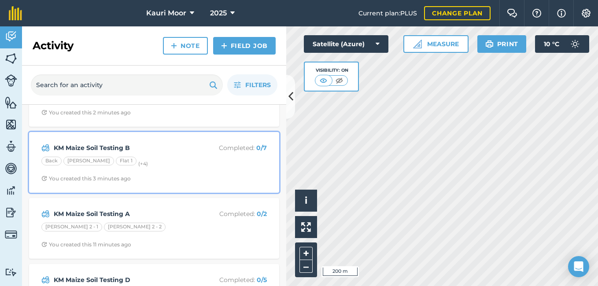
click at [122, 154] on div "KM Maize Soil Testing B Completed : 0 / 7 Back [PERSON_NAME] Flat 1 (+ 4 ) You …" at bounding box center [154, 162] width 240 height 50
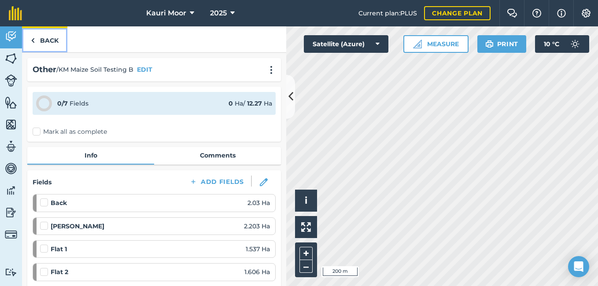
click at [42, 42] on link "Back" at bounding box center [44, 39] width 45 height 26
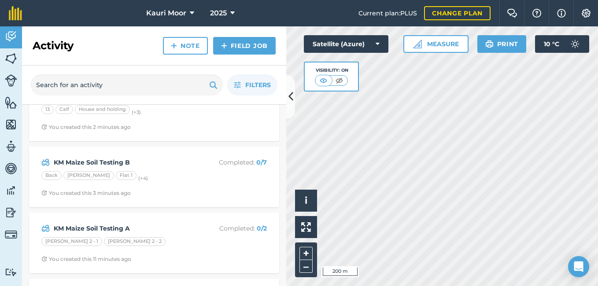
scroll to position [44, 0]
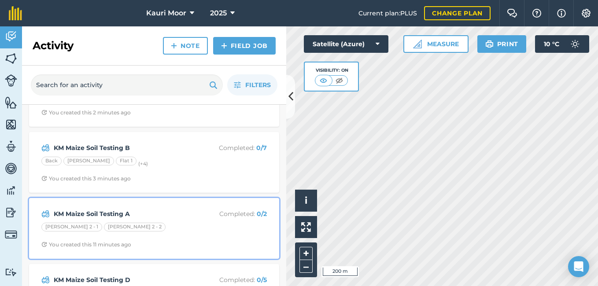
click at [200, 212] on p "Completed : 0 / 2" at bounding box center [232, 214] width 70 height 10
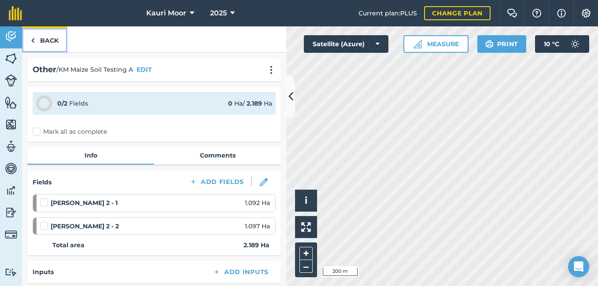
click at [48, 33] on link "Back" at bounding box center [44, 39] width 45 height 26
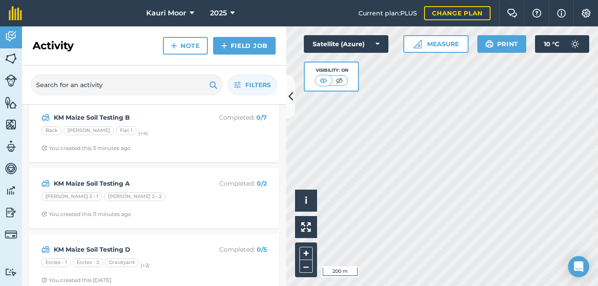
scroll to position [88, 0]
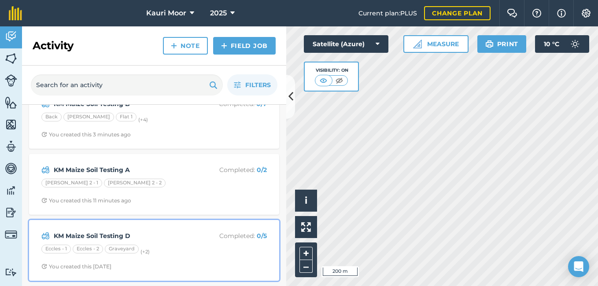
click at [105, 236] on strong "KM Maize Soil Testing D" at bounding box center [124, 236] width 140 height 10
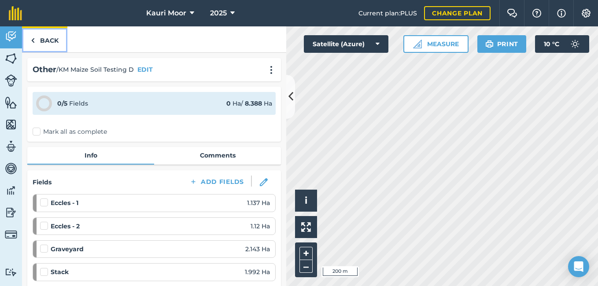
click at [44, 37] on link "Back" at bounding box center [44, 39] width 45 height 26
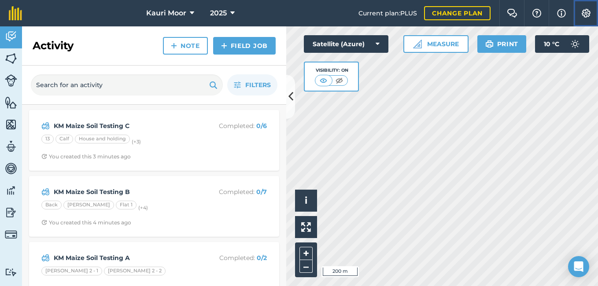
click at [585, 7] on button "Settings" at bounding box center [585, 13] width 25 height 26
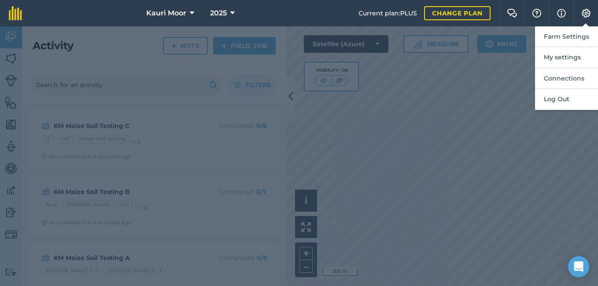
click at [559, 157] on div at bounding box center [299, 156] width 598 height 260
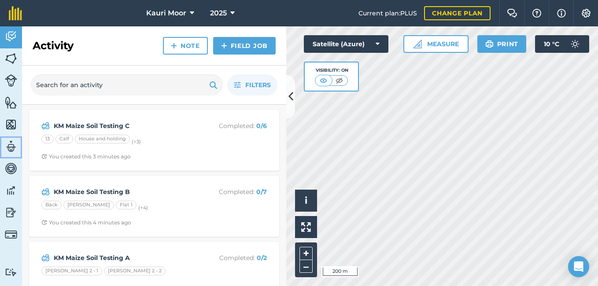
click at [6, 143] on img at bounding box center [11, 146] width 12 height 13
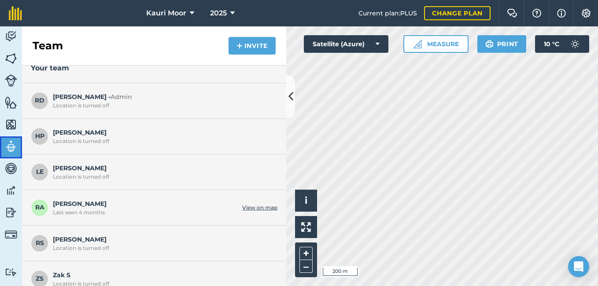
scroll to position [23, 0]
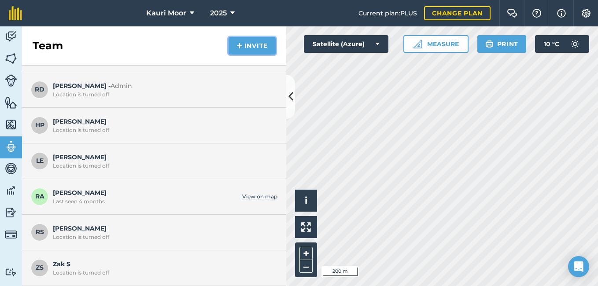
click at [247, 49] on button "Invite" at bounding box center [252, 46] width 47 height 18
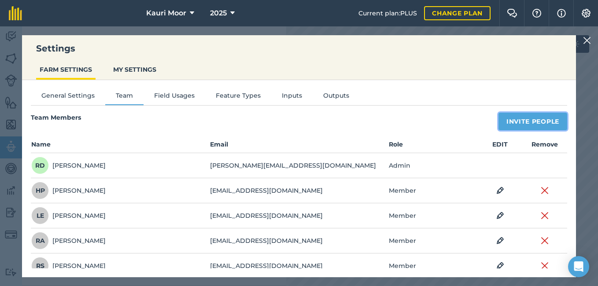
click at [519, 122] on button "Invite People" at bounding box center [533, 122] width 69 height 18
select select "MEMBER"
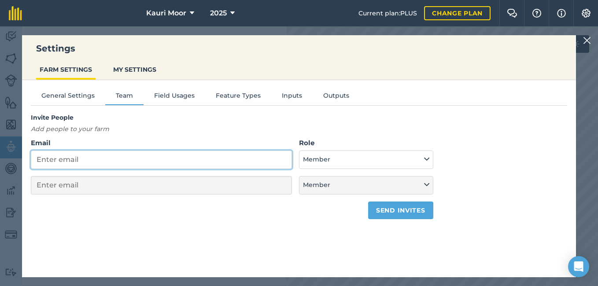
click at [246, 161] on input "Email" at bounding box center [161, 160] width 261 height 18
type input "C"
select select "MEMBER"
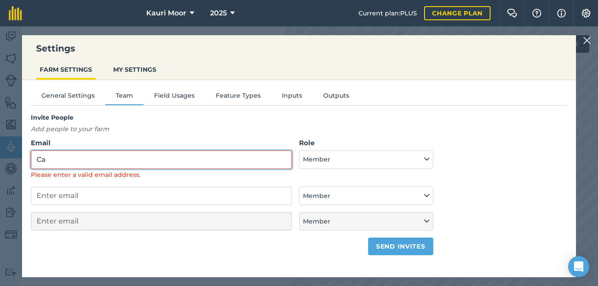
type input "C"
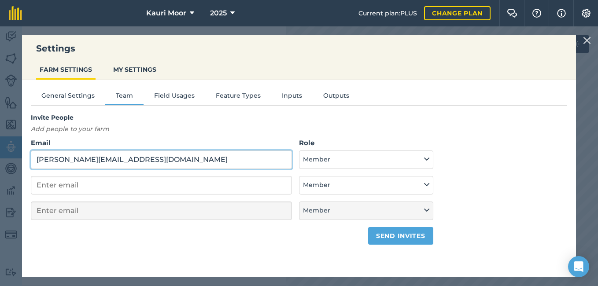
type input "[PERSON_NAME][EMAIL_ADDRESS][DOMAIN_NAME]"
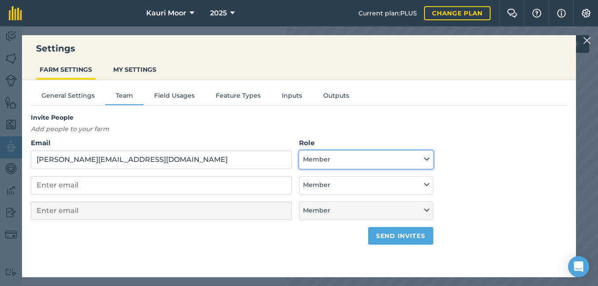
click at [367, 159] on button "Member" at bounding box center [366, 160] width 134 height 18
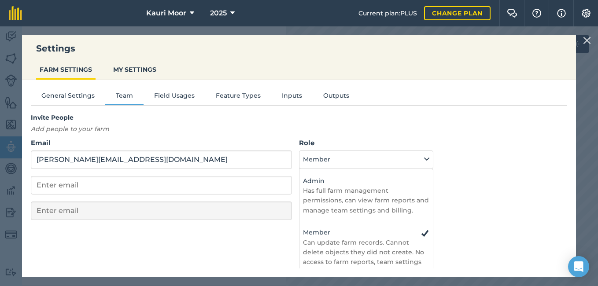
click at [499, 176] on div "Invite People Add people to your farm Email [PERSON_NAME][EMAIL_ADDRESS][DOMAIN…" at bounding box center [299, 179] width 536 height 132
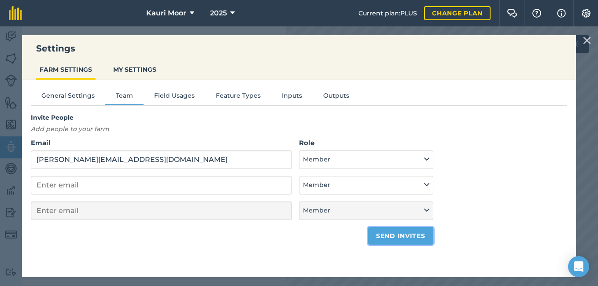
click at [419, 238] on button "Send invites" at bounding box center [400, 236] width 65 height 18
